Goal: Task Accomplishment & Management: Manage account settings

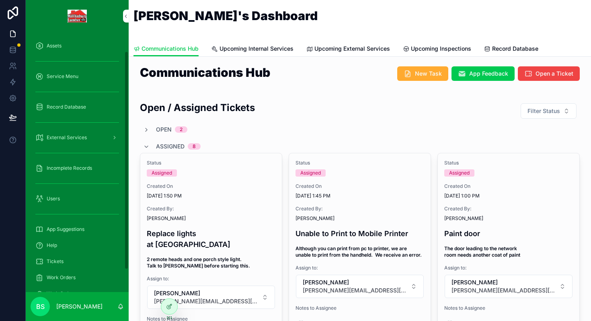
scroll to position [39, 0]
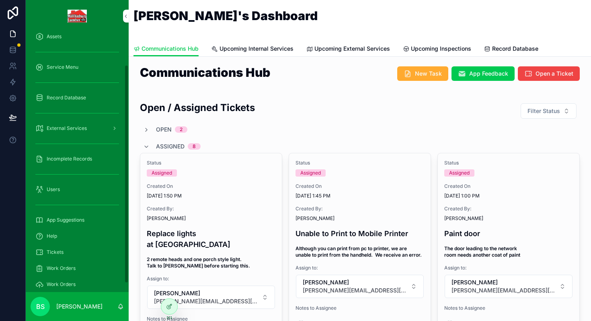
click at [57, 252] on span "Tickets" at bounding box center [55, 252] width 17 height 6
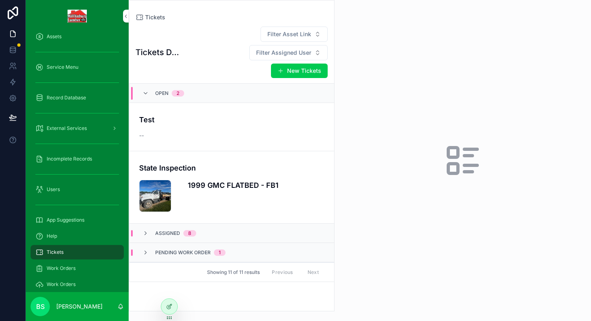
click at [205, 162] on h4 "State Inspection" at bounding box center [231, 167] width 185 height 11
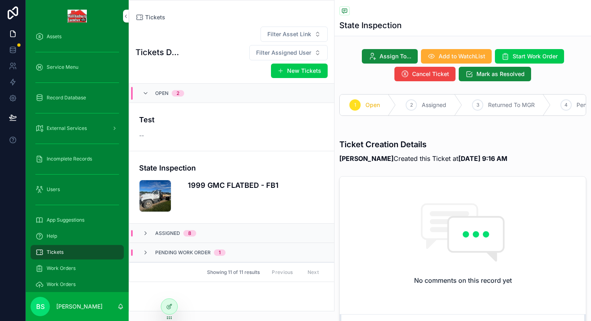
click at [148, 230] on icon "scrollable content" at bounding box center [145, 233] width 6 height 6
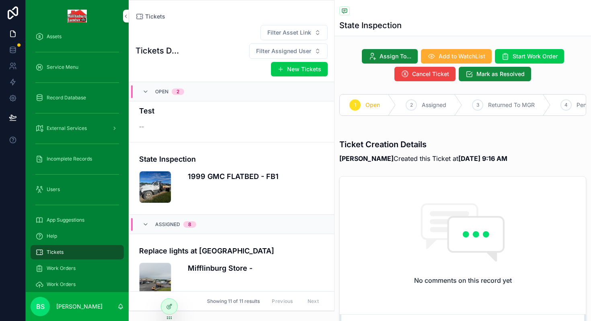
scroll to position [8, 0]
click at [248, 153] on h4 "State Inspection" at bounding box center [231, 158] width 185 height 11
click at [167, 307] on icon at bounding box center [169, 306] width 6 height 6
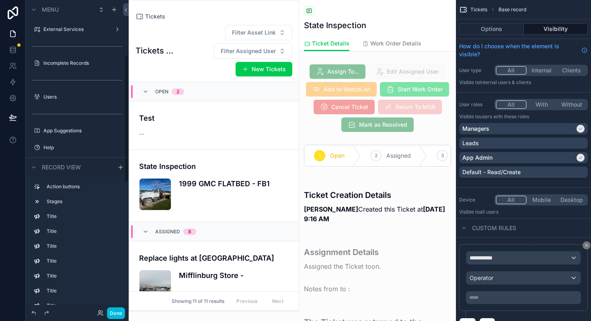
scroll to position [68, 0]
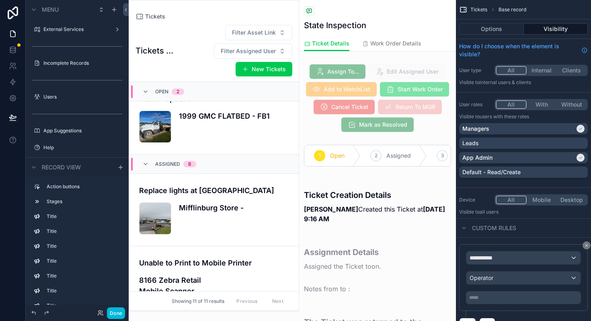
click at [357, 16] on div "Back to Tickets Tickets" at bounding box center [377, 11] width 147 height 10
click at [187, 130] on div "1999 GMC FLATBED - FB1" at bounding box center [234, 127] width 110 height 32
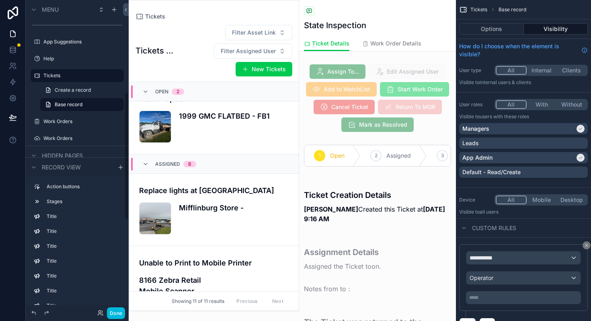
scroll to position [225, 0]
click at [59, 100] on link "Base record" at bounding box center [82, 103] width 84 height 13
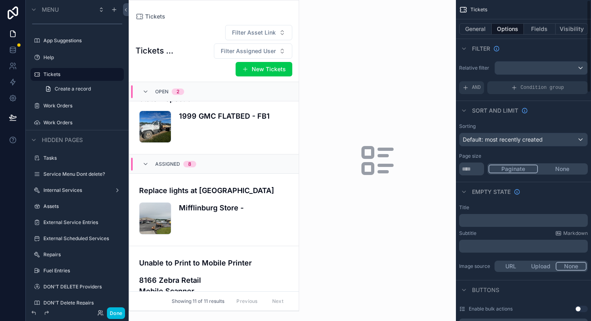
click at [476, 32] on button "General" at bounding box center [475, 28] width 33 height 11
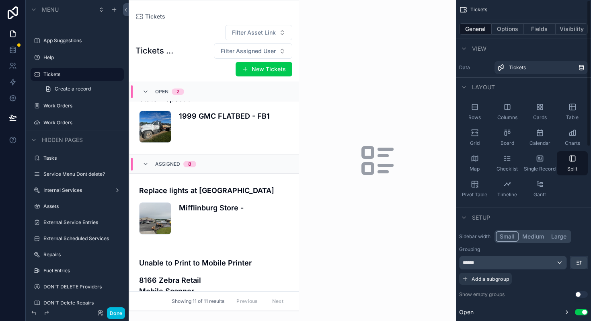
click at [533, 30] on button "Fields" at bounding box center [540, 28] width 32 height 11
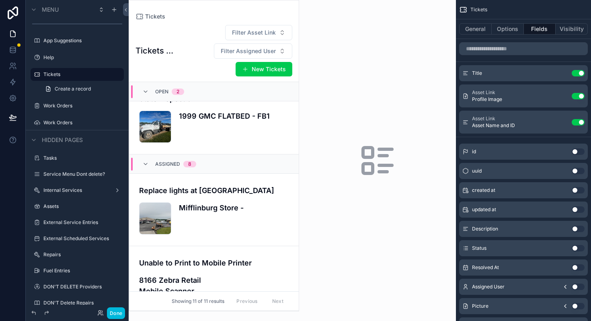
click at [52, 75] on label "Tickets" at bounding box center [81, 74] width 76 height 6
click at [280, 127] on div "1999 GMC FLATBED - FB1" at bounding box center [234, 127] width 110 height 32
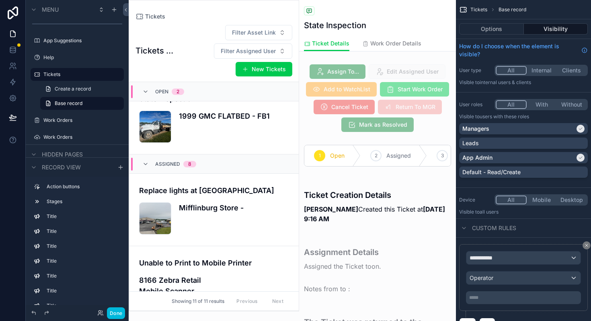
click at [386, 45] on span "Work Order Details" at bounding box center [395, 43] width 51 height 8
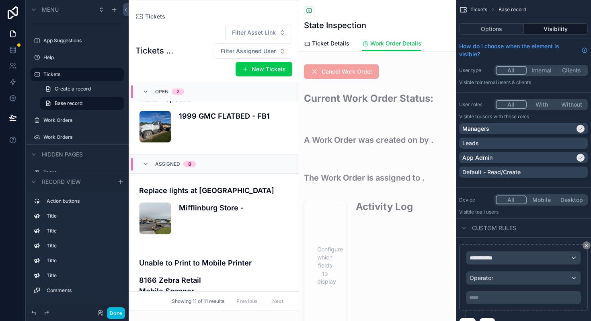
click at [338, 43] on span "Ticket Details" at bounding box center [330, 43] width 37 height 8
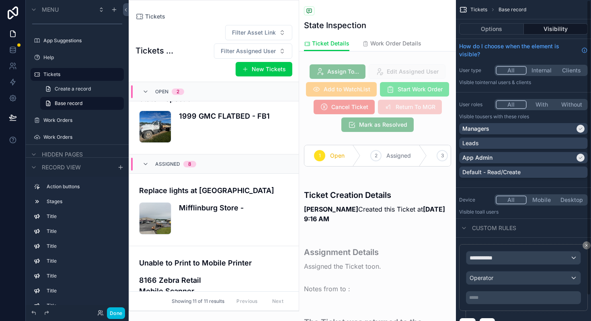
click at [499, 30] on button "Options" at bounding box center [491, 28] width 65 height 11
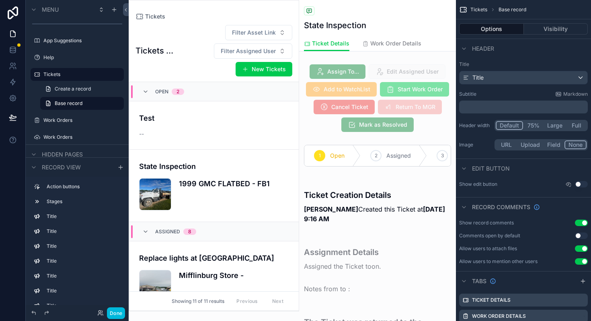
scroll to position [68, 0]
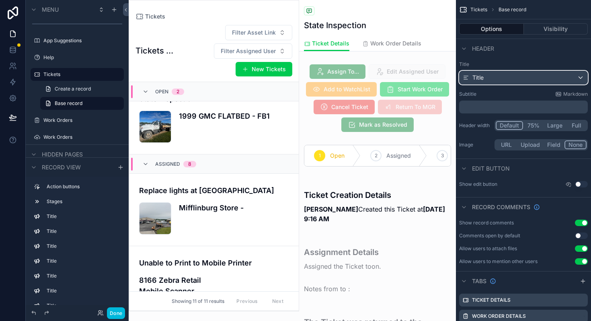
click at [479, 76] on span "Title" at bounding box center [477, 78] width 11 height 8
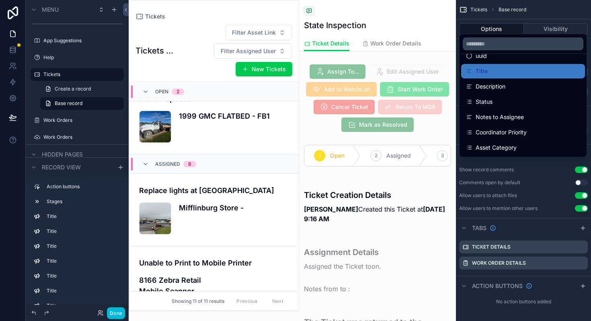
scroll to position [0, 0]
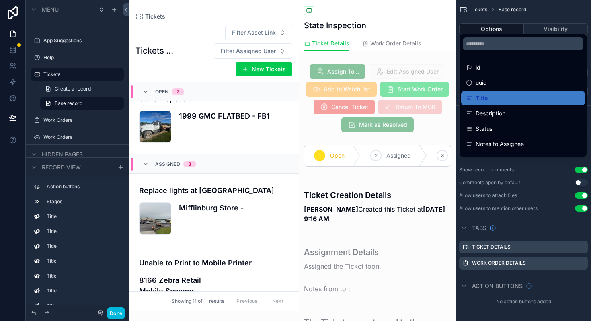
click at [538, 10] on div "scrollable content" at bounding box center [295, 160] width 591 height 321
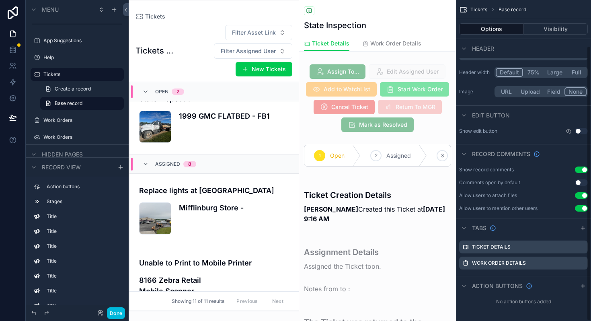
click at [548, 91] on button "Field" at bounding box center [554, 91] width 21 height 9
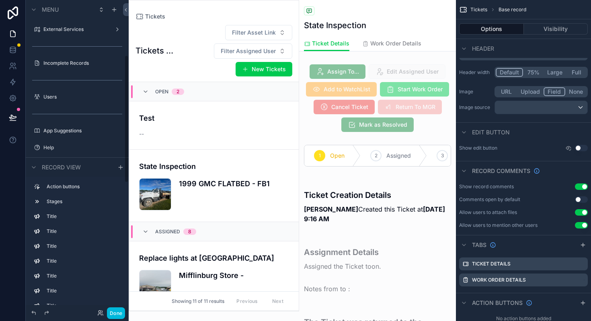
scroll to position [68, 0]
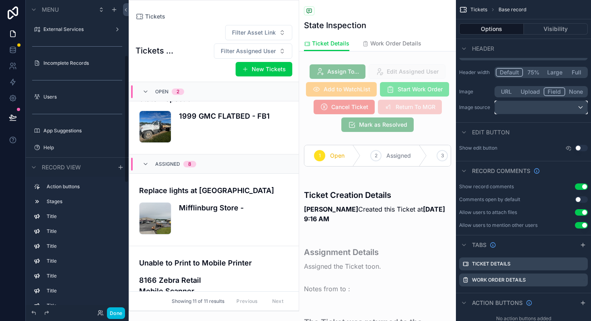
click at [511, 111] on div "scrollable content" at bounding box center [541, 107] width 92 height 13
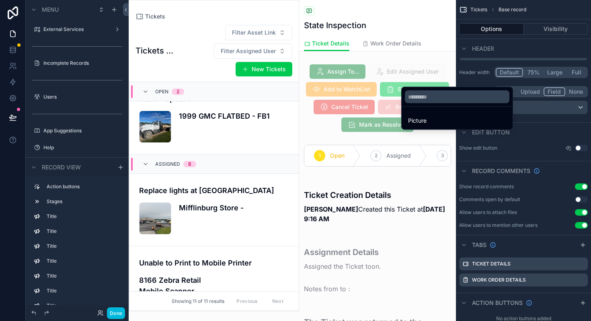
click at [425, 121] on span "Picture" at bounding box center [417, 121] width 18 height 10
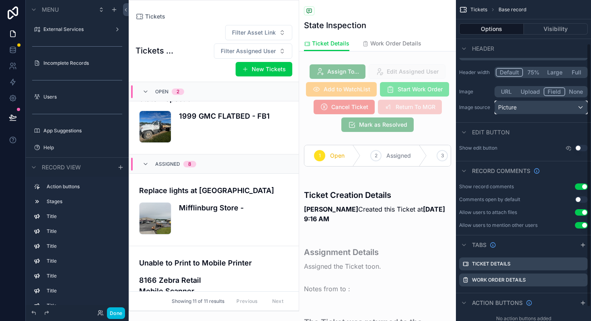
click at [529, 111] on div "Picture" at bounding box center [541, 107] width 92 height 13
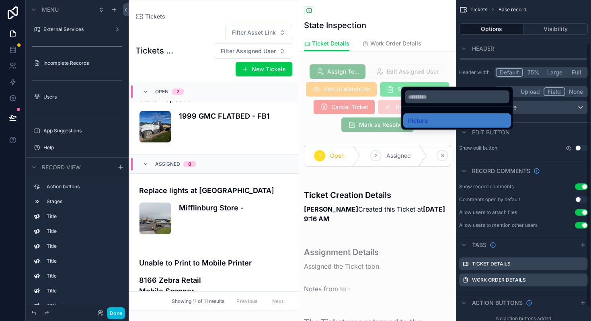
click at [524, 110] on div "scrollable content" at bounding box center [295, 160] width 591 height 321
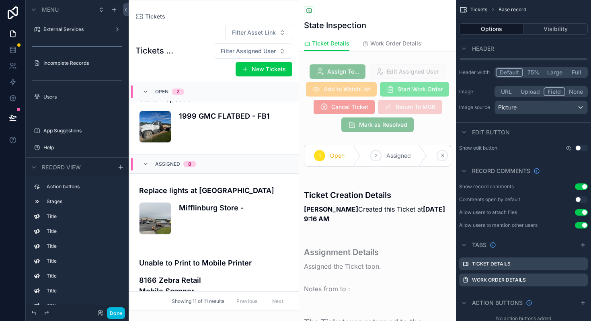
click at [507, 92] on button "URL" at bounding box center [506, 91] width 21 height 9
click at [577, 91] on button "None" at bounding box center [575, 91] width 21 height 9
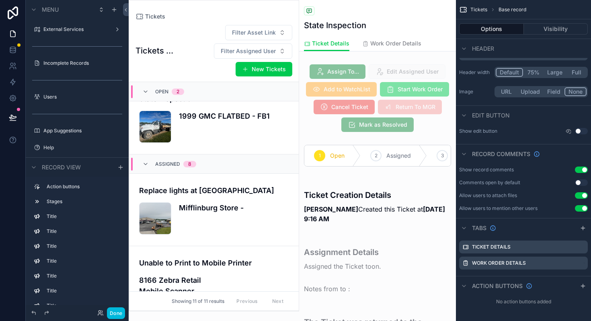
click at [536, 73] on button "75%" at bounding box center [533, 72] width 21 height 9
click at [551, 74] on button "Large" at bounding box center [555, 72] width 23 height 9
click at [573, 74] on button "Full" at bounding box center [576, 72] width 21 height 9
click at [504, 73] on button "Default" at bounding box center [509, 72] width 27 height 9
click at [341, 28] on h1 "State Inspection" at bounding box center [335, 25] width 62 height 11
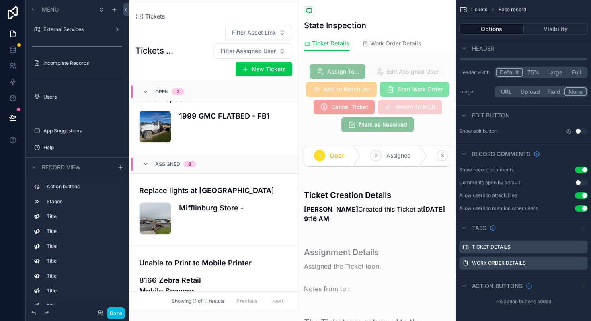
scroll to position [0, 0]
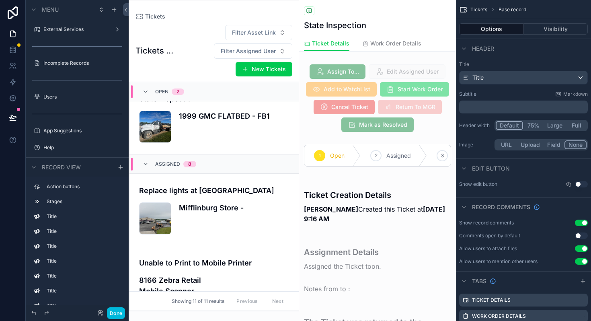
click at [484, 107] on p "﻿" at bounding box center [524, 107] width 124 height 8
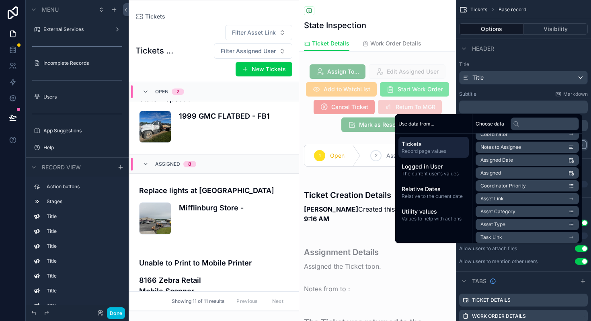
scroll to position [129, 0]
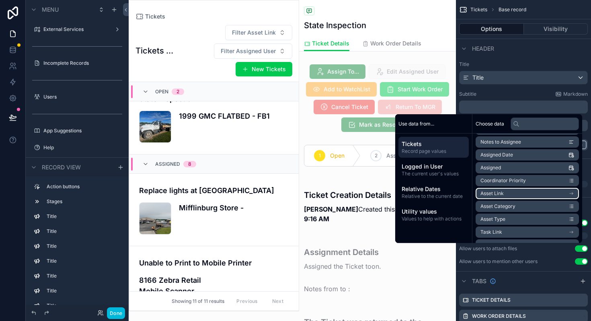
click at [499, 195] on li "Asset Link" at bounding box center [527, 193] width 103 height 11
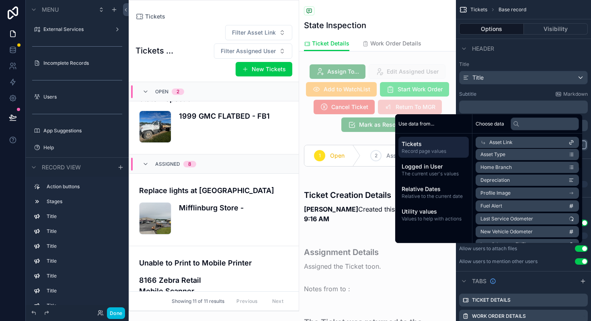
scroll to position [50, 0]
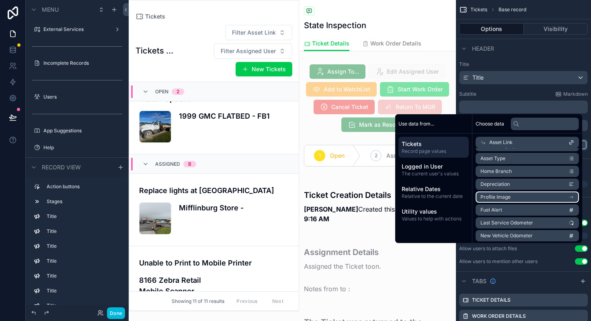
click at [500, 200] on span "Profile Image" at bounding box center [495, 197] width 30 height 6
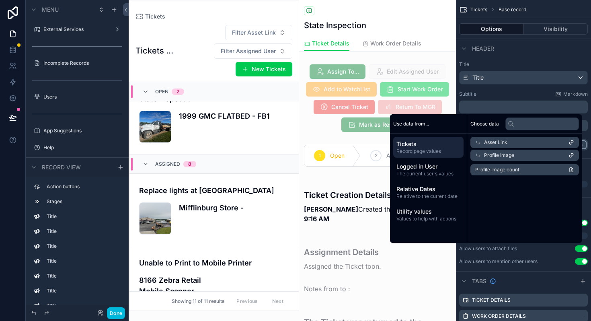
scroll to position [0, 0]
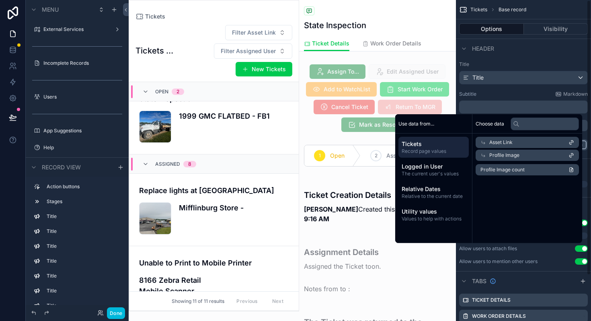
click at [494, 54] on div "Header" at bounding box center [523, 48] width 135 height 19
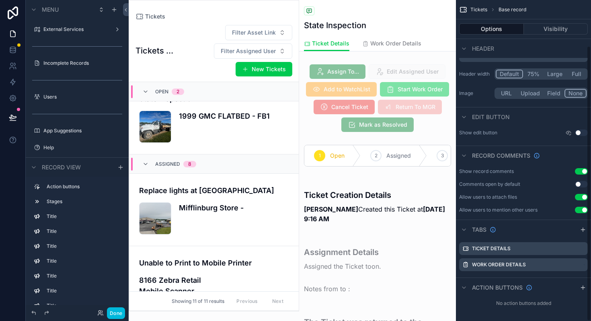
scroll to position [53, 0]
click at [585, 287] on icon "scrollable content" at bounding box center [583, 286] width 6 height 6
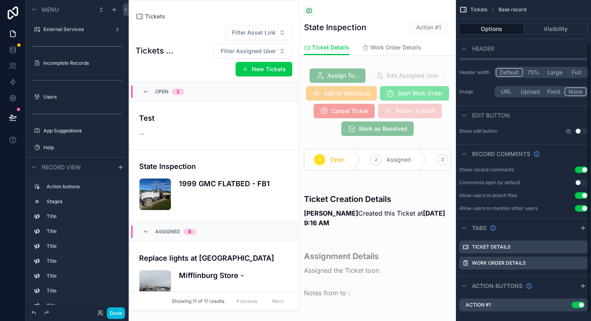
scroll to position [68, 0]
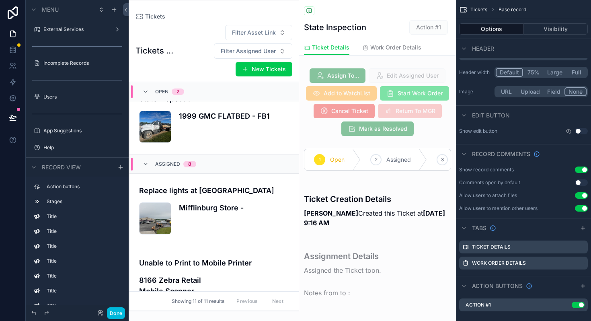
click at [116, 312] on button "Done" at bounding box center [116, 313] width 18 height 12
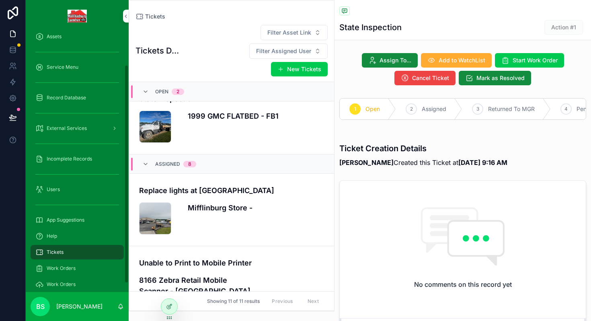
click at [165, 304] on div at bounding box center [169, 306] width 16 height 15
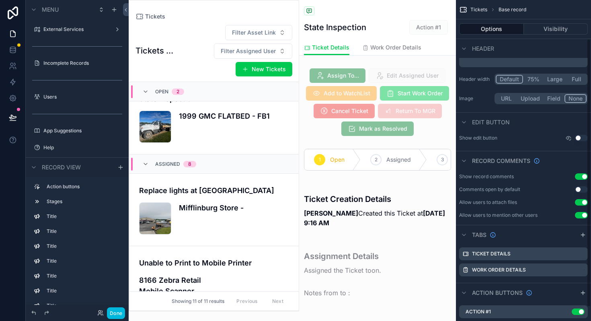
scroll to position [63, 0]
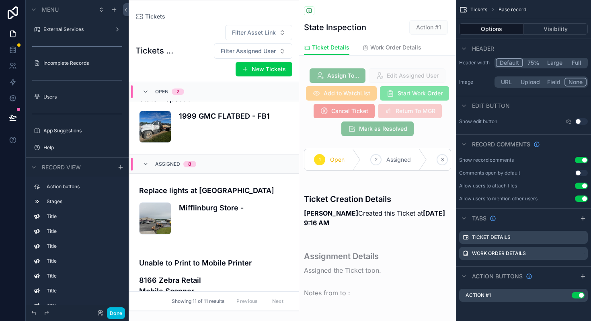
click at [0, 0] on icon "scrollable content" at bounding box center [0, 0] width 0 height 0
click at [568, 281] on icon at bounding box center [568, 281] width 4 height 0
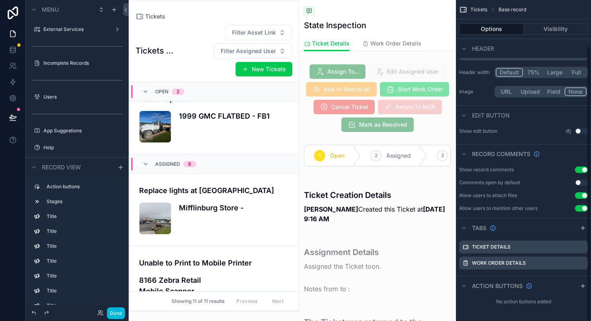
scroll to position [53, 0]
click at [386, 45] on span "Work Order Details" at bounding box center [395, 43] width 51 height 8
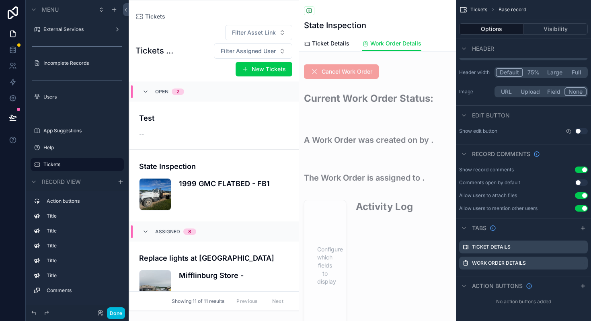
scroll to position [68, 0]
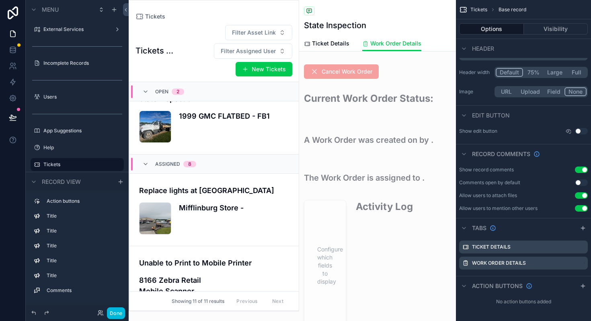
click at [337, 40] on span "Ticket Details" at bounding box center [330, 43] width 37 height 8
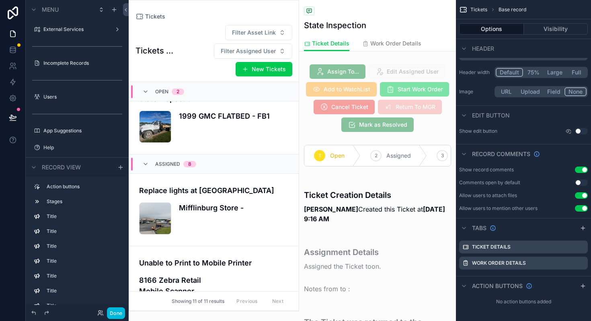
click at [115, 311] on button "Done" at bounding box center [116, 313] width 18 height 12
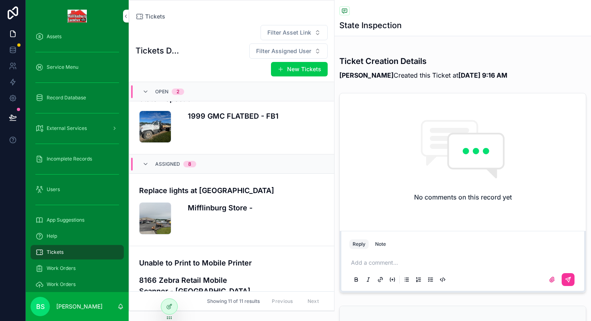
scroll to position [70, 0]
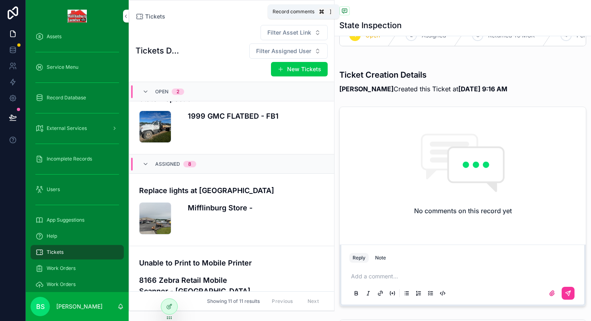
click at [345, 13] on icon "scrollable content" at bounding box center [344, 11] width 6 height 6
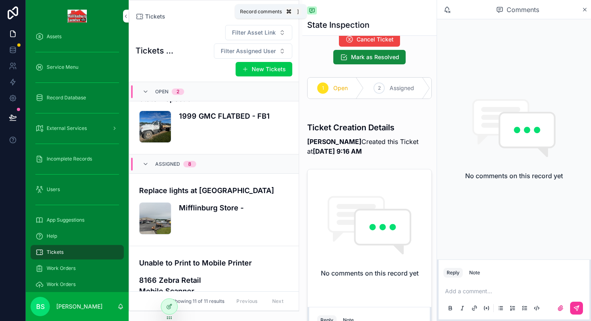
click at [312, 10] on icon "scrollable content" at bounding box center [312, 10] width 2 height 0
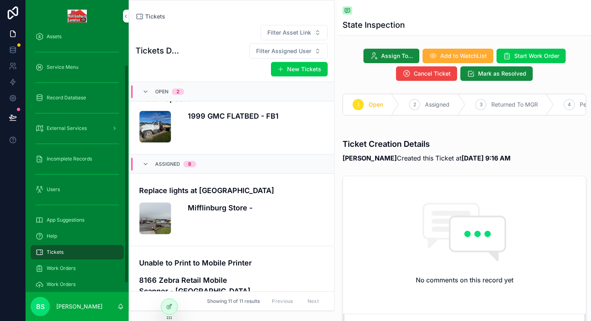
click at [53, 248] on div "Tickets" at bounding box center [77, 252] width 84 height 13
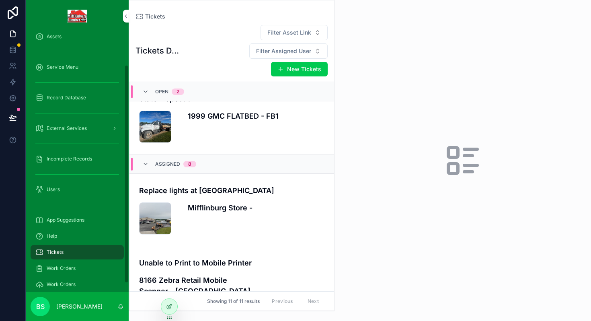
click at [171, 306] on icon at bounding box center [169, 306] width 6 height 6
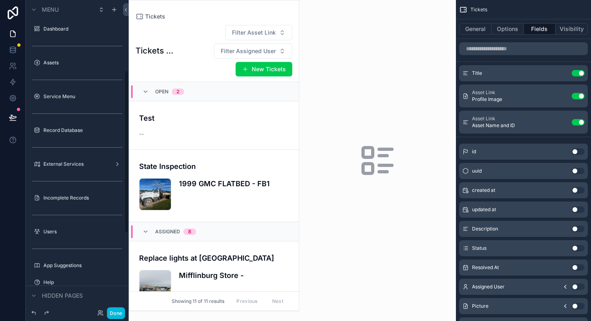
scroll to position [135, 0]
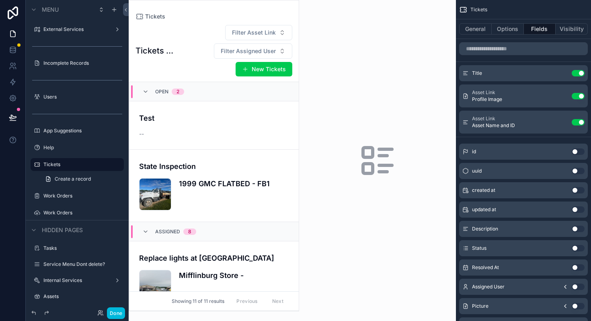
click at [480, 32] on button "General" at bounding box center [475, 28] width 33 height 11
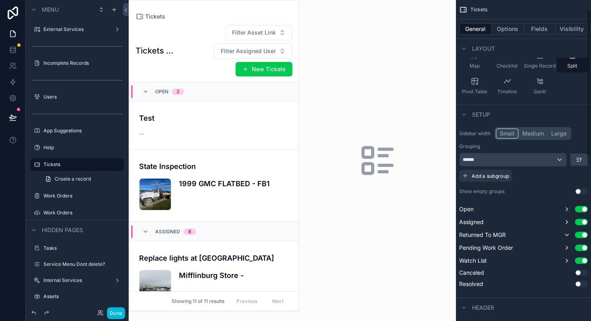
scroll to position [105, 0]
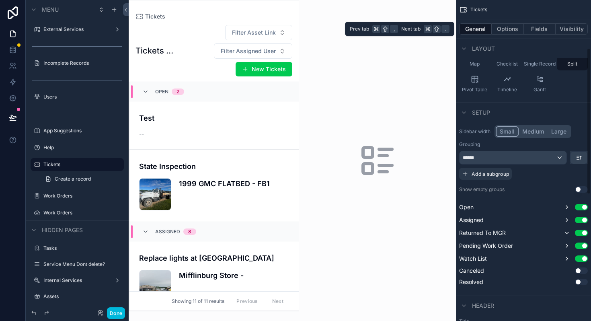
click at [541, 28] on button "Fields" at bounding box center [540, 28] width 32 height 11
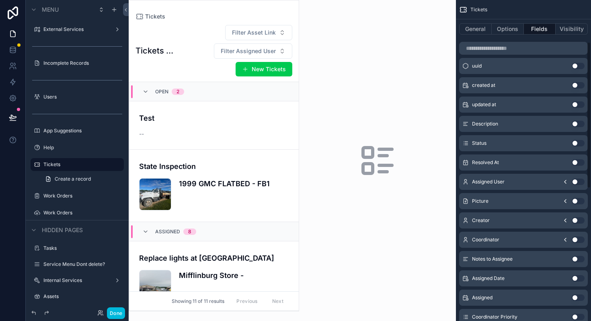
scroll to position [0, 0]
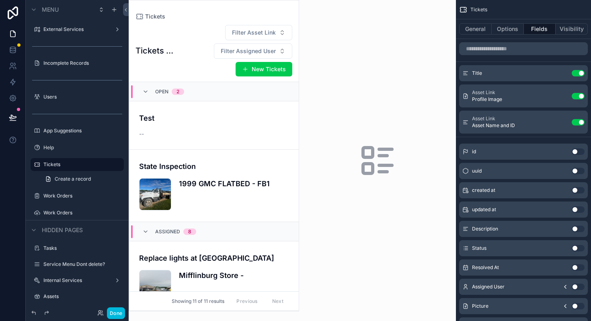
click at [0, 0] on icon "scrollable content" at bounding box center [0, 0] width 0 height 0
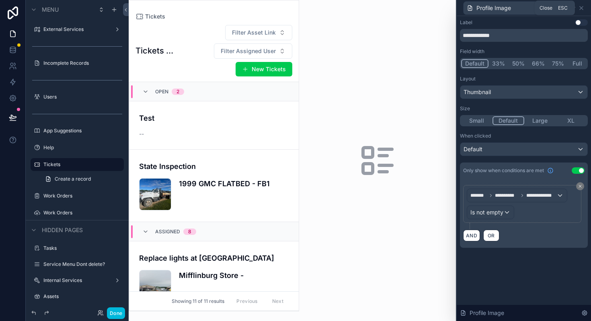
click at [580, 8] on icon at bounding box center [581, 8] width 6 height 6
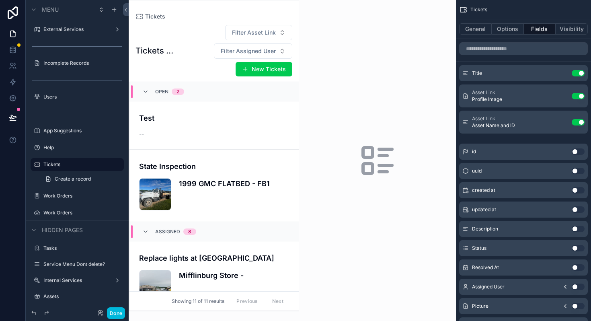
click at [578, 95] on button "Use setting" at bounding box center [578, 96] width 13 height 6
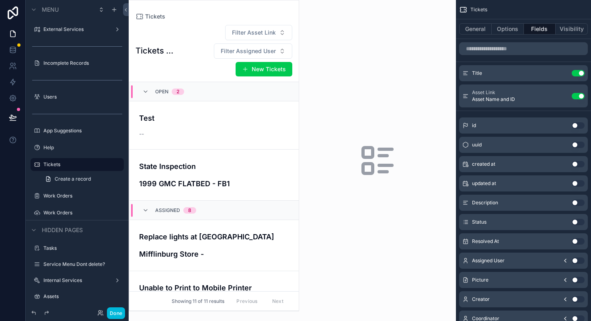
click at [119, 313] on button "Done" at bounding box center [116, 313] width 18 height 12
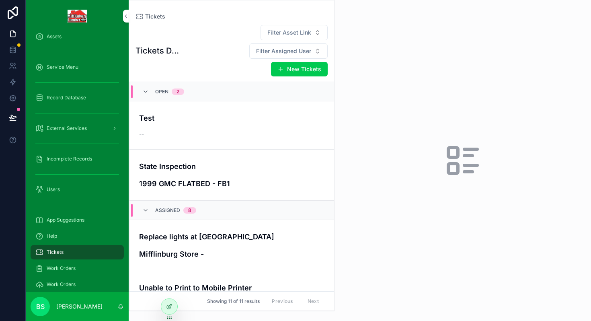
click at [148, 85] on div "Open 2" at bounding box center [163, 91] width 42 height 13
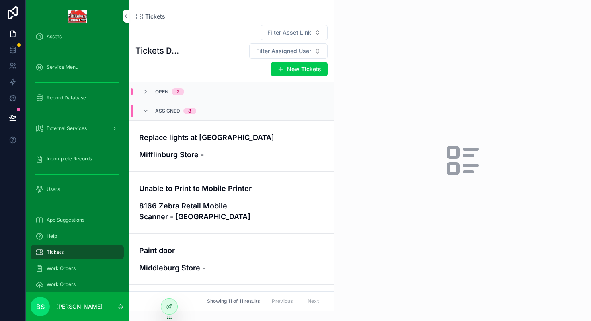
click at [146, 108] on icon "scrollable content" at bounding box center [145, 111] width 6 height 6
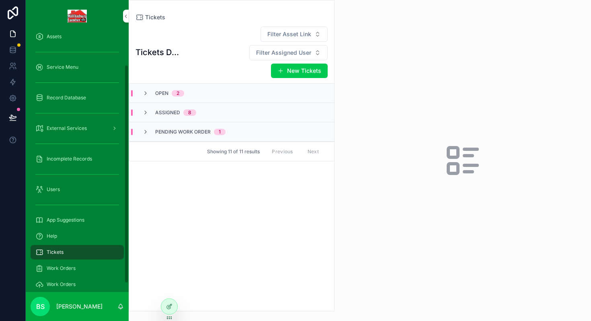
click at [171, 47] on h1 "Tickets Dashboard" at bounding box center [158, 52] width 47 height 11
click at [170, 305] on icon at bounding box center [169, 306] width 6 height 6
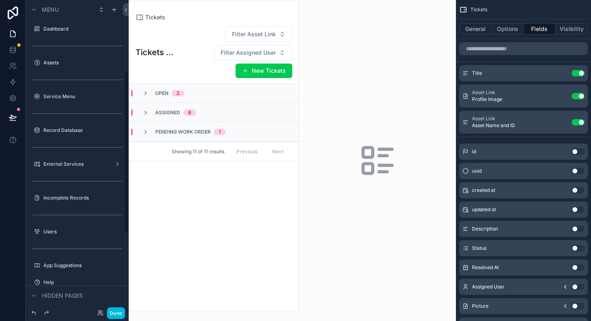
scroll to position [135, 0]
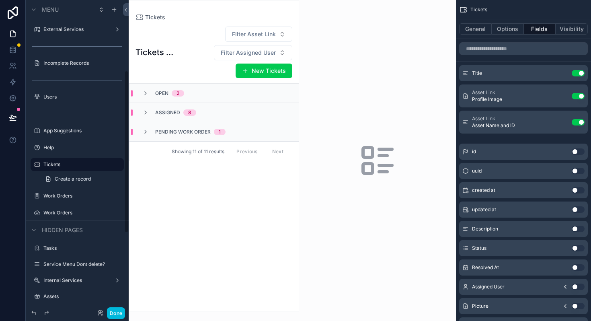
click at [158, 48] on div "scrollable content" at bounding box center [214, 155] width 170 height 310
click at [162, 55] on h1 "Tickets Dashboard" at bounding box center [154, 52] width 39 height 11
click at [479, 27] on button "General" at bounding box center [475, 28] width 33 height 11
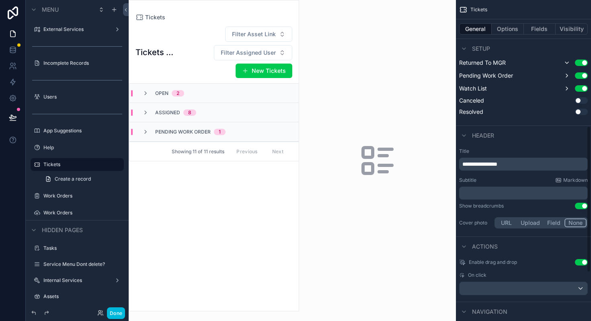
scroll to position [276, 0]
drag, startPoint x: 526, startPoint y: 164, endPoint x: 452, endPoint y: 160, distance: 74.0
click at [452, 160] on div "Dashboard Assets Service Menu Record Database External Services Incomplete Reco…" at bounding box center [360, 160] width 462 height 321
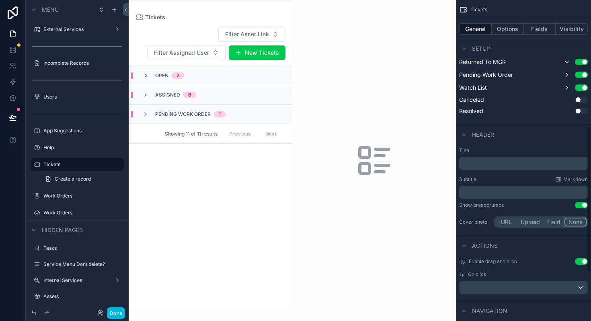
click at [471, 196] on p "﻿" at bounding box center [524, 192] width 124 height 8
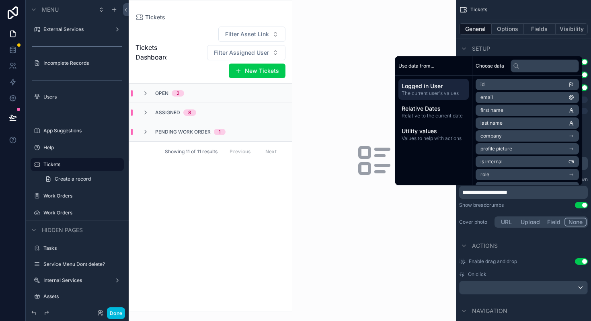
click at [121, 313] on button "Done" at bounding box center [116, 313] width 18 height 12
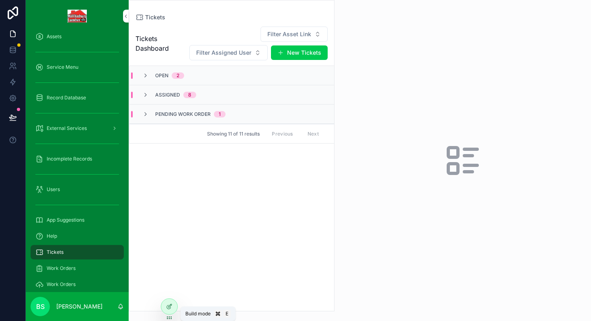
click at [166, 310] on div at bounding box center [169, 306] width 16 height 15
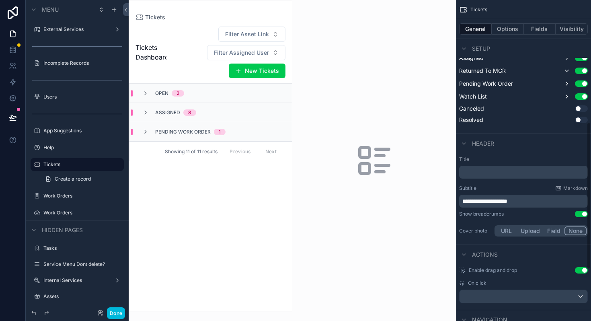
scroll to position [268, 0]
click at [473, 198] on span "**********" at bounding box center [484, 200] width 45 height 6
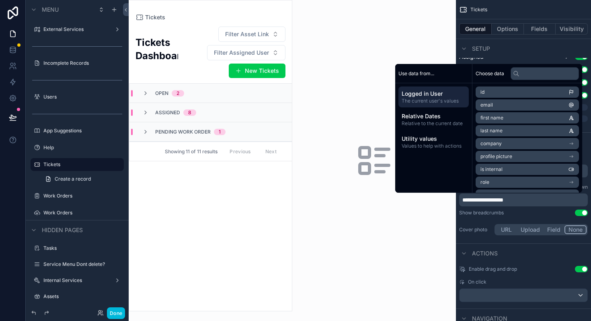
click at [119, 313] on button "Done" at bounding box center [116, 313] width 18 height 12
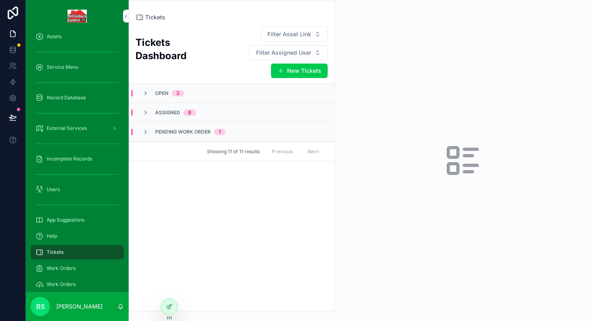
click at [171, 305] on icon at bounding box center [170, 304] width 1 height 1
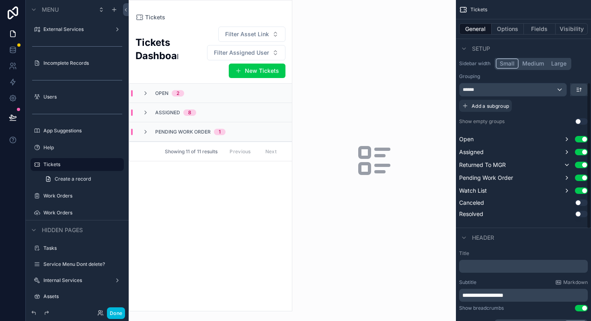
scroll to position [182, 0]
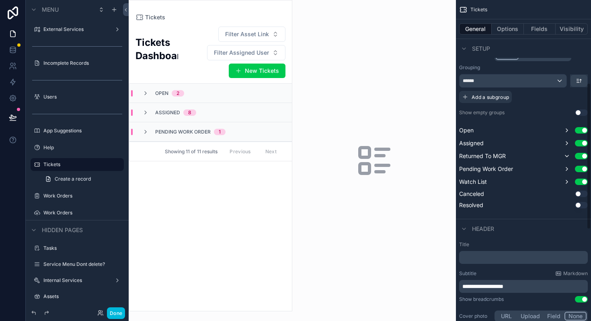
click at [527, 285] on p "**********" at bounding box center [524, 286] width 124 height 8
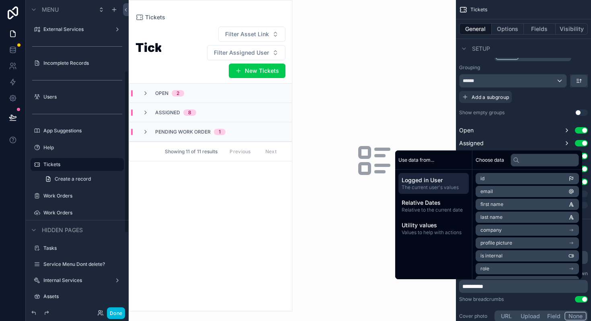
click at [121, 310] on button "Done" at bounding box center [116, 313] width 18 height 12
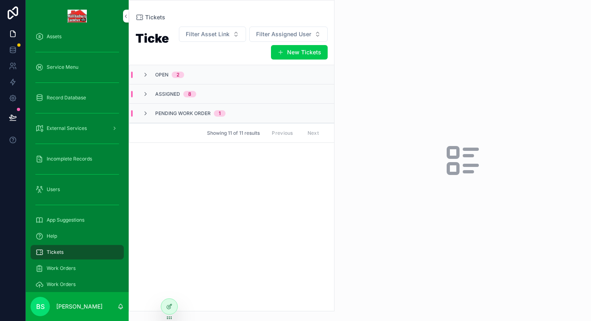
click at [169, 307] on icon at bounding box center [169, 306] width 6 height 6
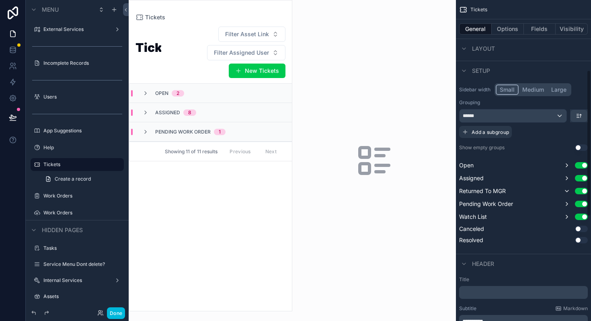
scroll to position [154, 0]
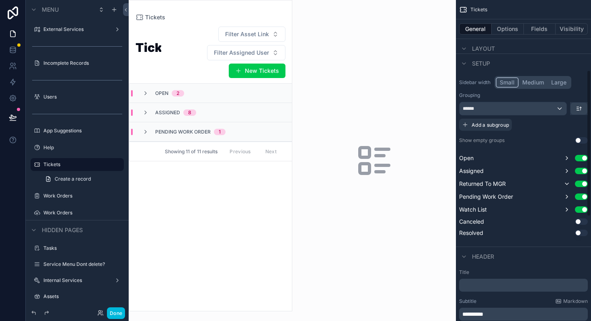
click at [495, 312] on p "*********" at bounding box center [524, 314] width 124 height 8
click at [517, 320] on div "Title ﻿ Subtitle Markdown ********* Show breadcrumbs Use setting Cover photo UR…" at bounding box center [523, 310] width 135 height 88
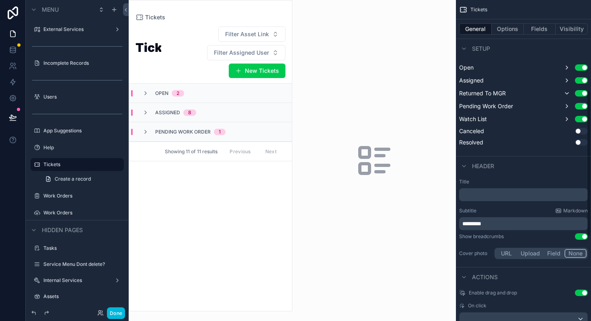
scroll to position [245, 0]
click at [513, 219] on p "*********" at bounding box center [524, 223] width 124 height 8
click at [119, 312] on button "Done" at bounding box center [116, 313] width 18 height 12
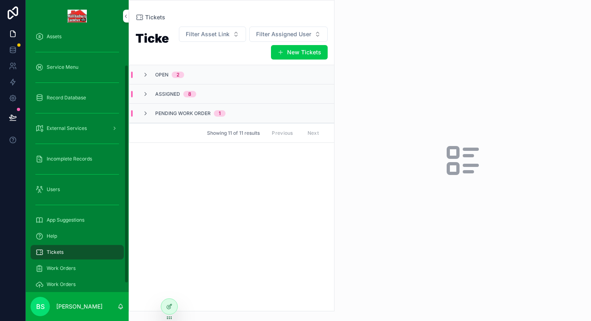
click at [167, 303] on icon at bounding box center [169, 306] width 6 height 6
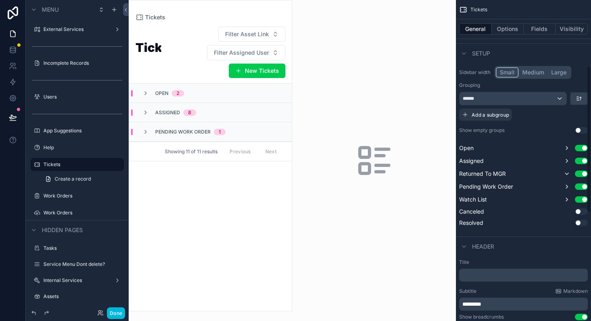
scroll to position [165, 0]
click at [465, 302] on span "*********" at bounding box center [471, 303] width 19 height 6
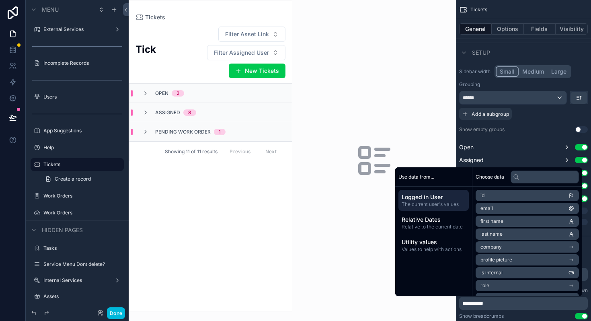
click at [119, 312] on button "Done" at bounding box center [116, 313] width 18 height 12
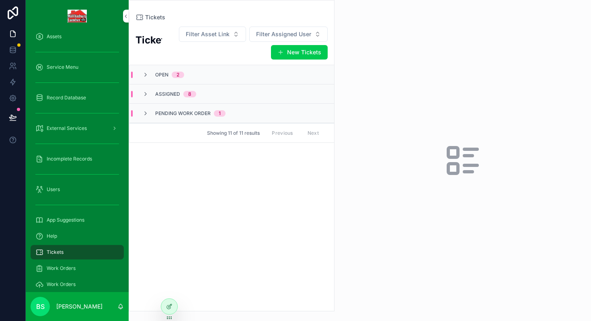
click at [169, 307] on icon at bounding box center [169, 305] width 3 height 3
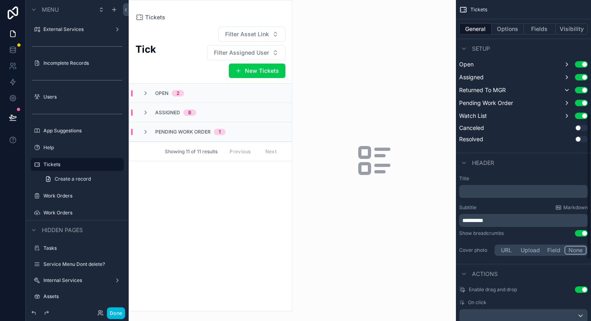
scroll to position [248, 0]
click at [507, 220] on p "**********" at bounding box center [524, 220] width 124 height 8
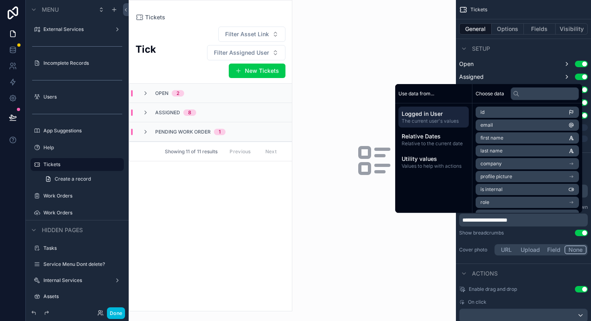
click at [119, 312] on button "Done" at bounding box center [116, 313] width 18 height 12
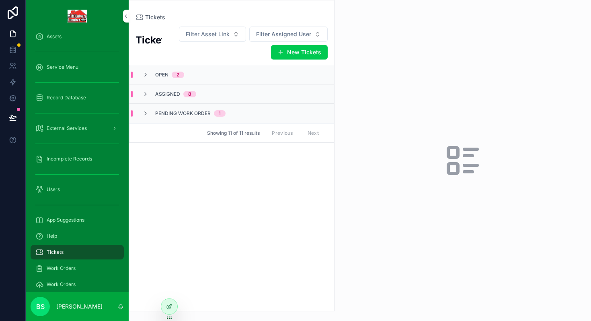
click at [167, 307] on icon at bounding box center [169, 306] width 6 height 6
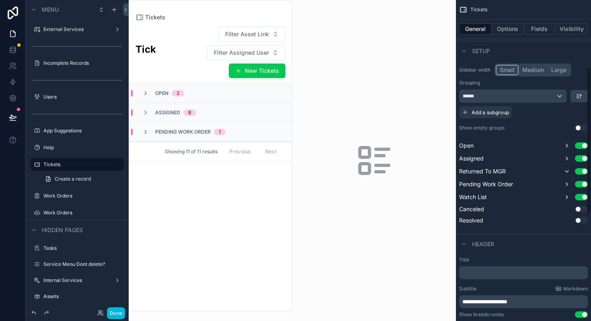
scroll to position [168, 0]
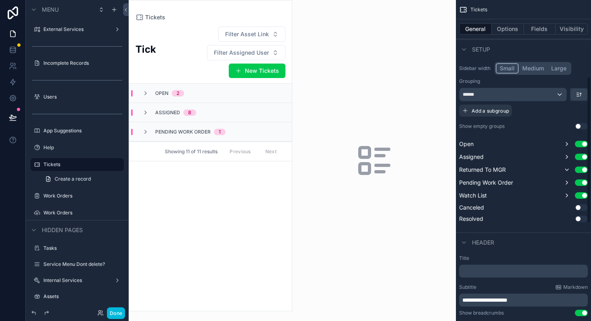
click at [500, 299] on span "**********" at bounding box center [484, 300] width 45 height 6
click at [466, 299] on span "**********" at bounding box center [484, 300] width 45 height 6
click at [121, 315] on button "Done" at bounding box center [116, 313] width 18 height 12
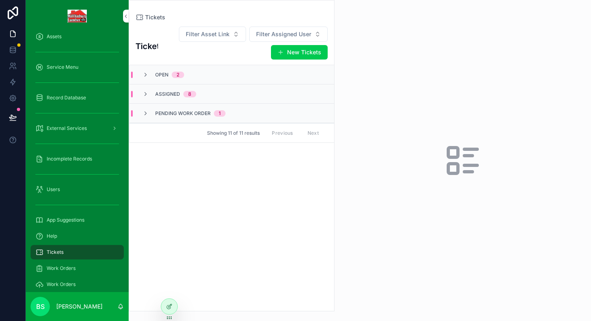
click at [168, 302] on div at bounding box center [169, 306] width 16 height 15
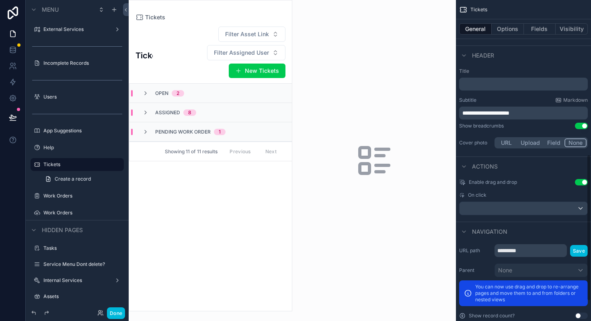
scroll to position [332, 0]
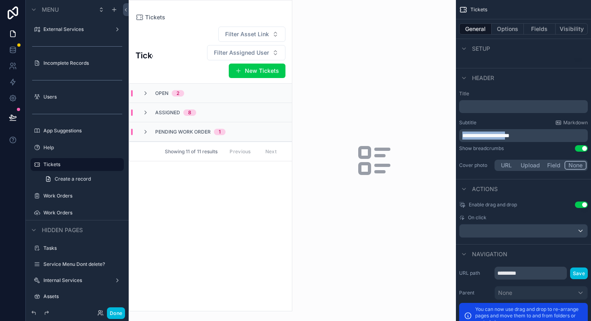
drag, startPoint x: 510, startPoint y: 135, endPoint x: 445, endPoint y: 135, distance: 65.5
click at [445, 135] on div "Dashboard Assets Service Menu Record Database External Services Incomplete Reco…" at bounding box center [360, 160] width 462 height 321
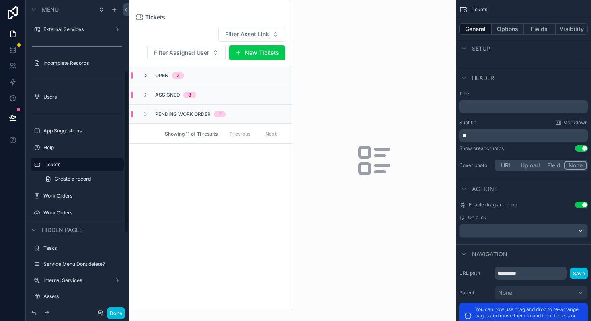
click at [116, 313] on button "Done" at bounding box center [116, 313] width 18 height 12
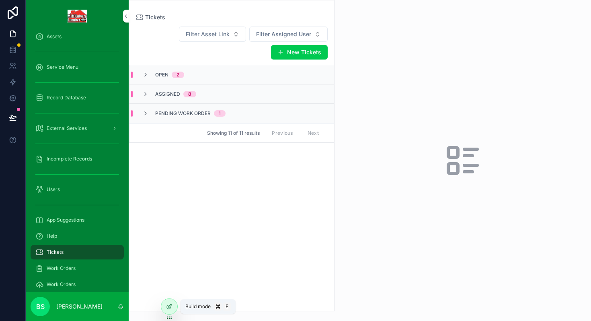
click at [171, 304] on icon at bounding box center [170, 304] width 1 height 1
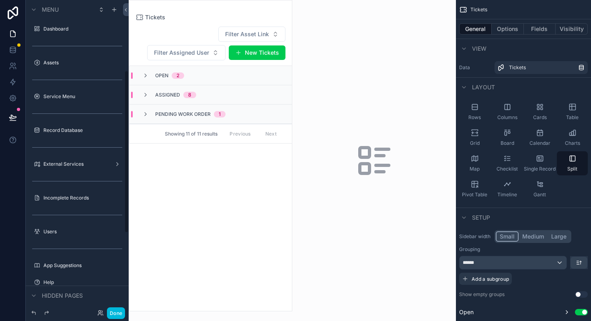
scroll to position [135, 0]
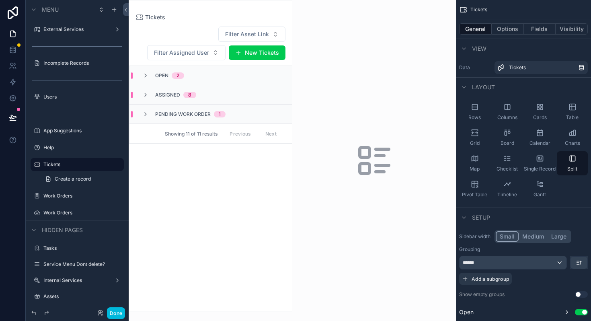
click at [144, 76] on icon "scrollable content" at bounding box center [145, 75] width 6 height 6
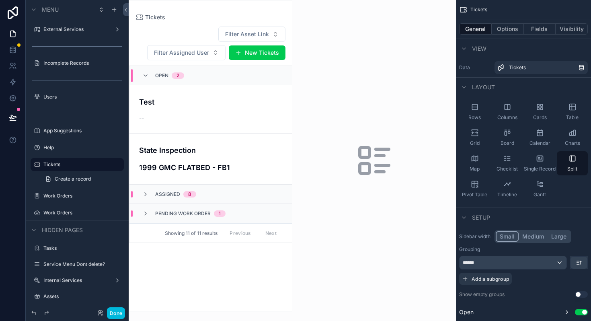
click at [146, 76] on icon "scrollable content" at bounding box center [145, 75] width 6 height 6
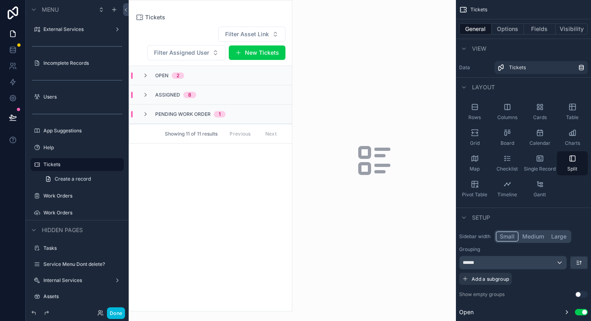
click at [148, 95] on icon "scrollable content" at bounding box center [145, 95] width 6 height 6
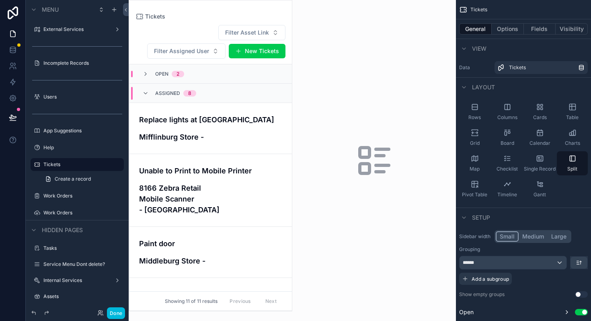
click at [194, 123] on h4 "Replace lights at [GEOGRAPHIC_DATA]" at bounding box center [210, 119] width 143 height 11
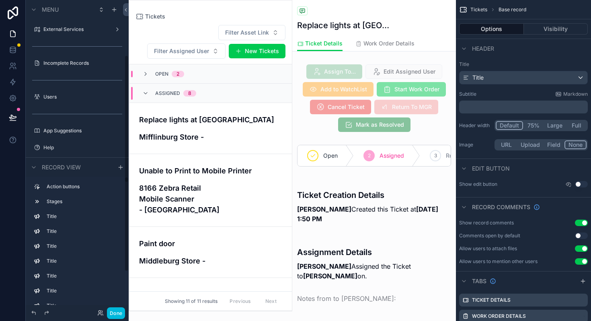
click at [115, 309] on button "Done" at bounding box center [116, 313] width 18 height 12
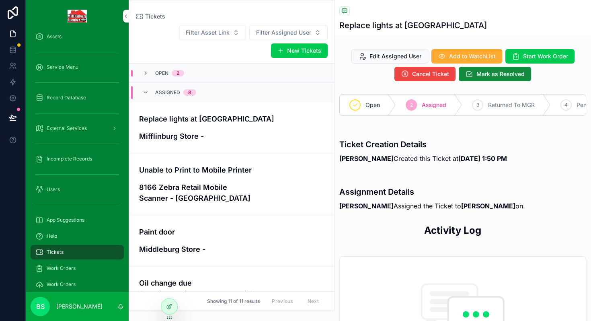
scroll to position [39, 0]
